Goal: Information Seeking & Learning: Learn about a topic

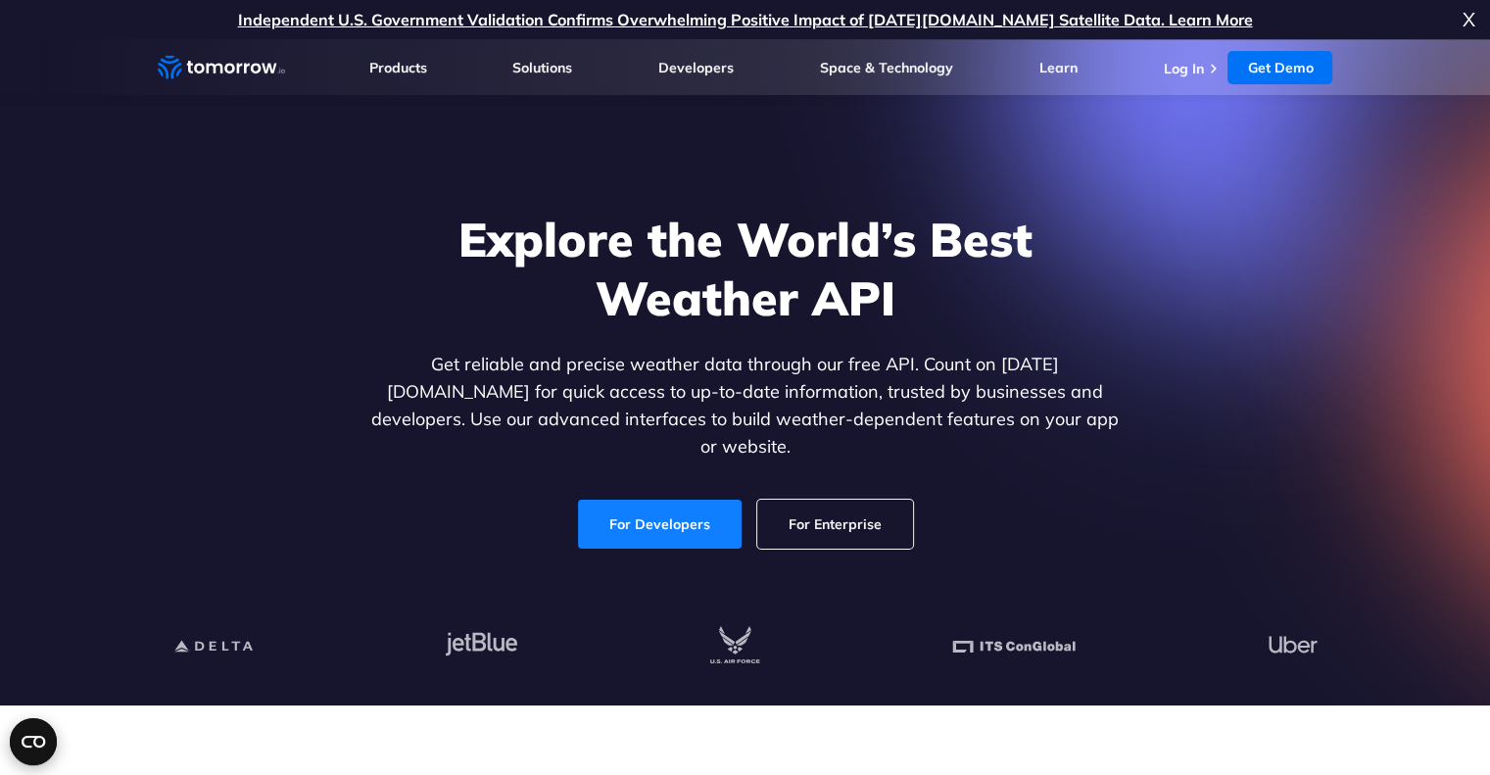
click at [708, 512] on link "For Developers" at bounding box center [660, 524] width 164 height 49
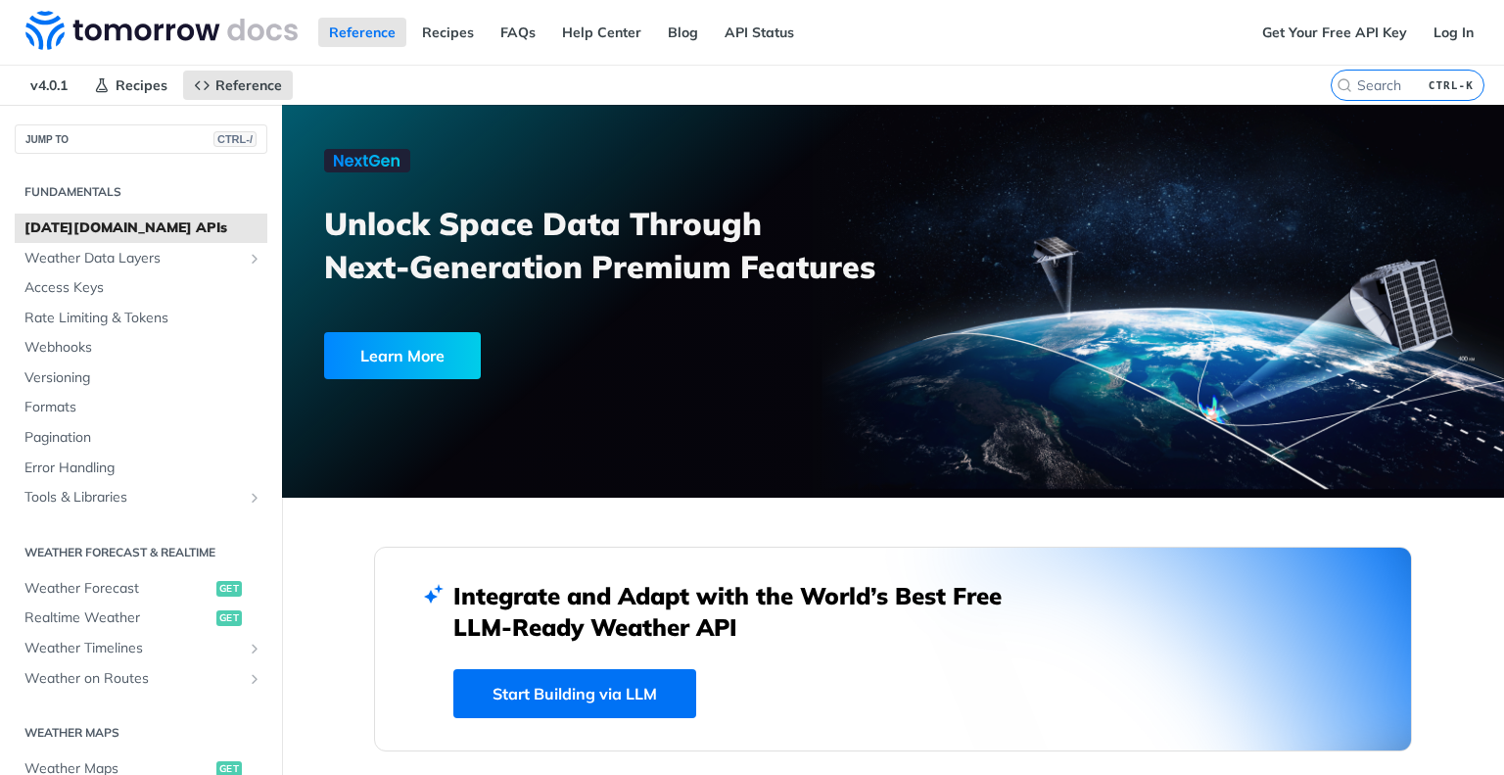
drag, startPoint x: 1376, startPoint y: 73, endPoint x: 1376, endPoint y: 88, distance: 14.7
click at [1376, 88] on label "CTRL-K" at bounding box center [1408, 85] width 154 height 31
click at [1376, 88] on input "CTRL-K" at bounding box center [1384, 85] width 200 height 18
click at [1376, 88] on input "search" at bounding box center [1384, 85] width 200 height 18
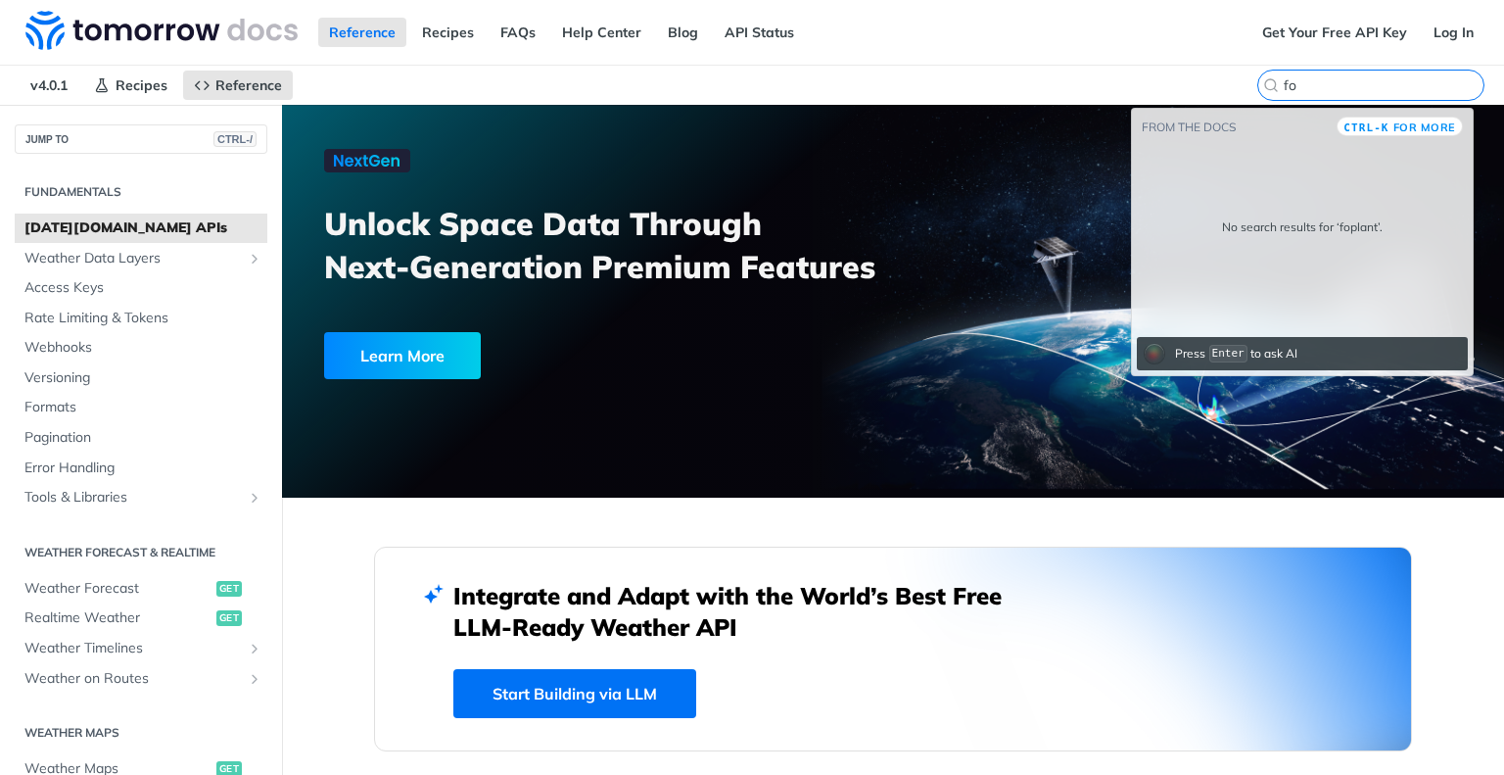
type input "f"
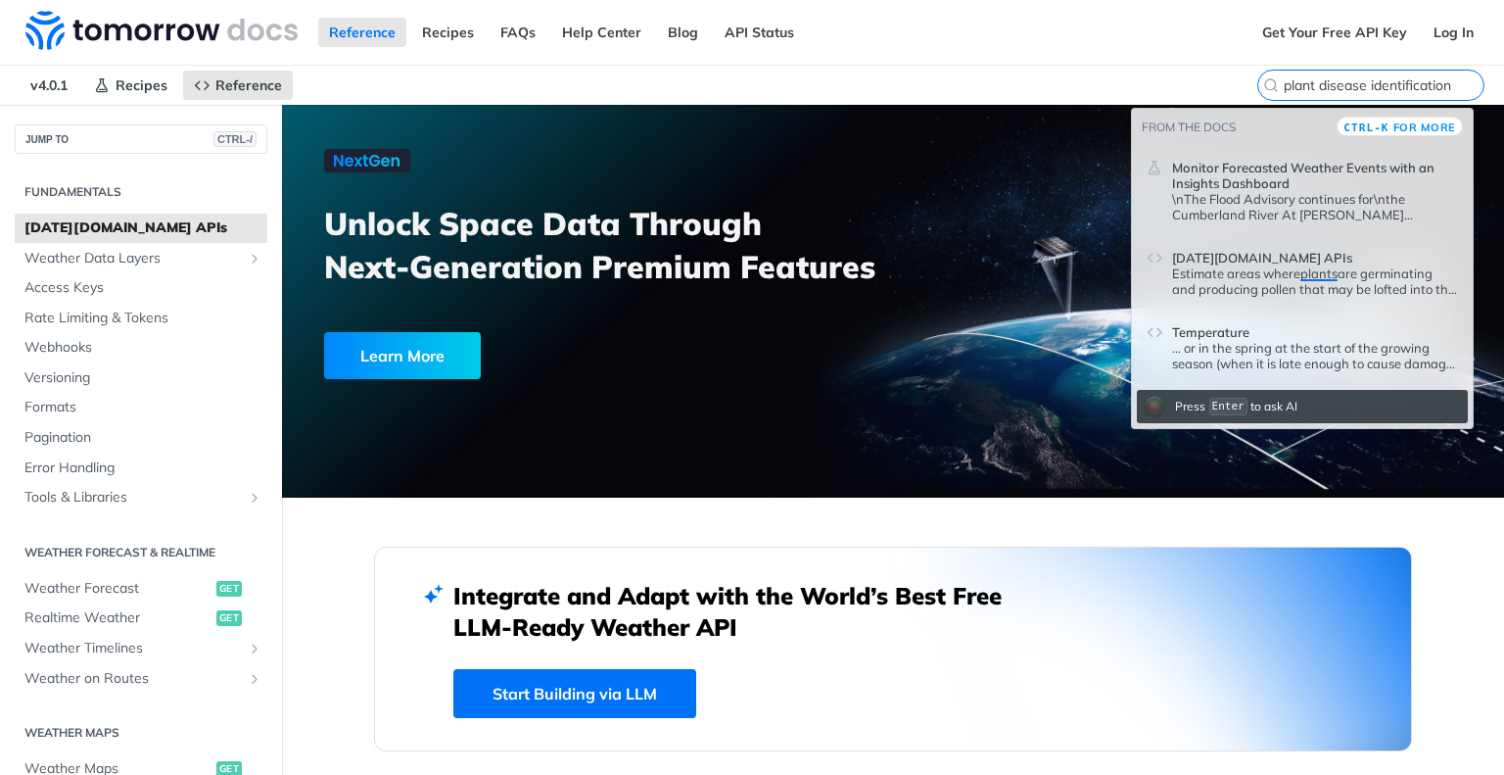
type input "plant disease identification"
